Goal: Find specific page/section: Find specific page/section

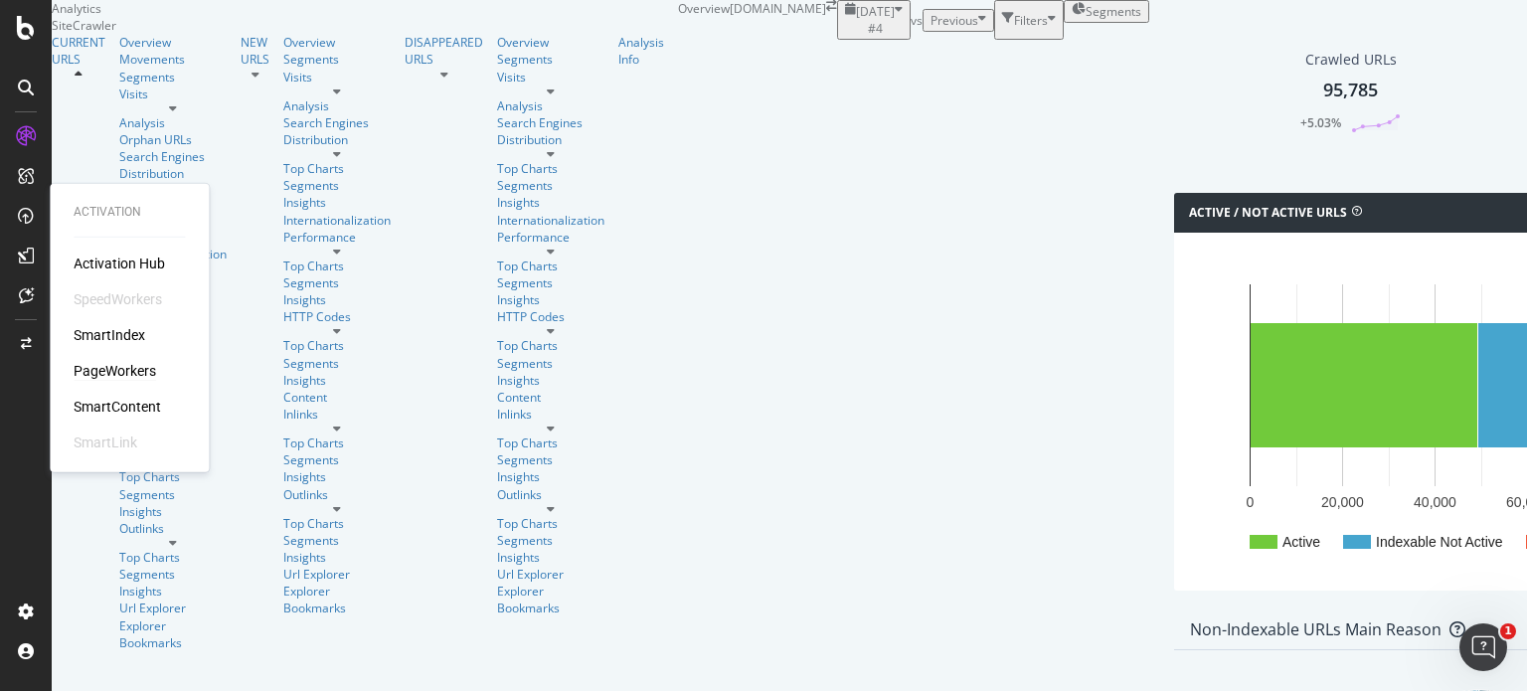
click at [116, 367] on div "PageWorkers" at bounding box center [115, 371] width 82 height 20
